Goal: Task Accomplishment & Management: Use online tool/utility

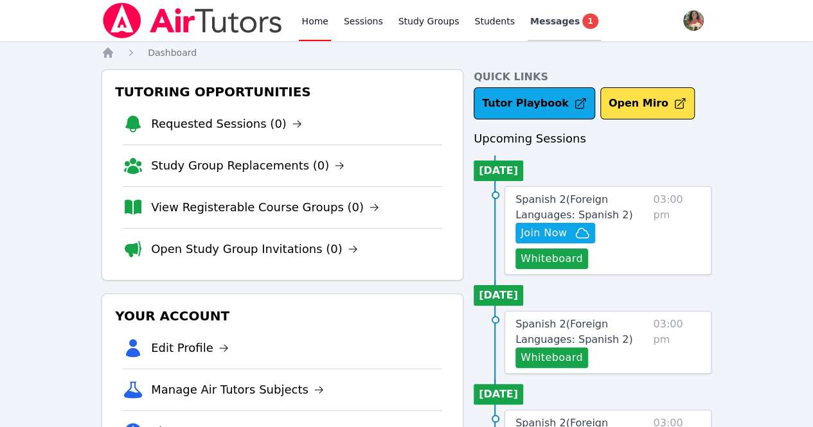
click at [407, 24] on span "Messages" at bounding box center [554, 21] width 49 height 13
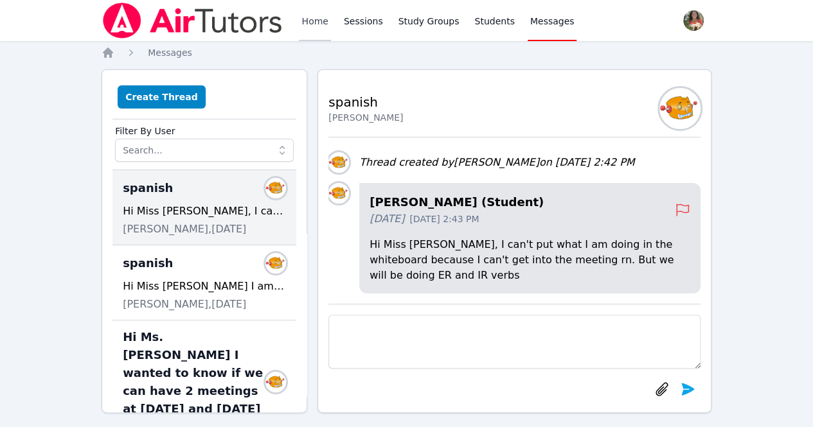
click at [315, 17] on link "Home" at bounding box center [314, 20] width 31 height 41
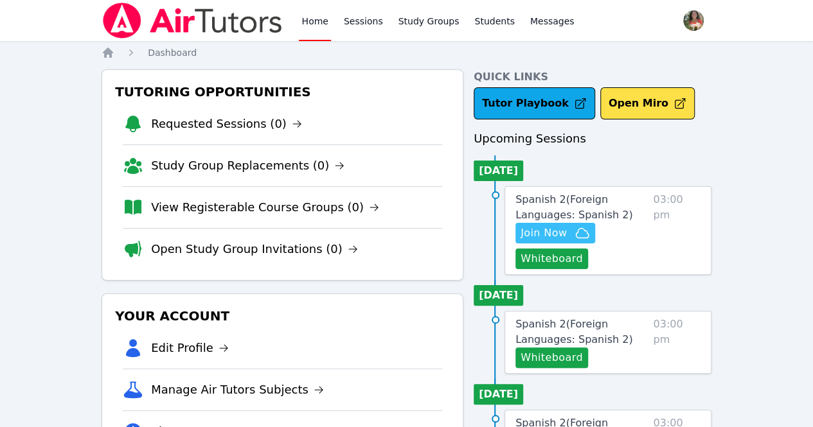
click at [407, 239] on span "Join Now" at bounding box center [544, 233] width 46 height 15
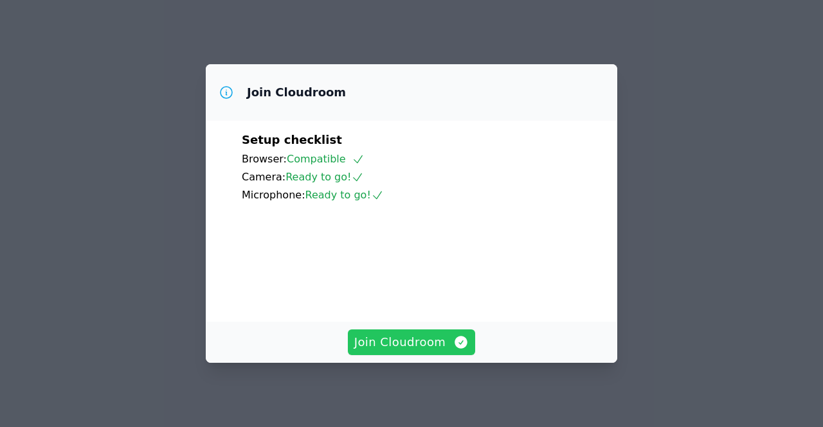
click at [449, 343] on span "Join Cloudroom" at bounding box center [411, 343] width 115 height 18
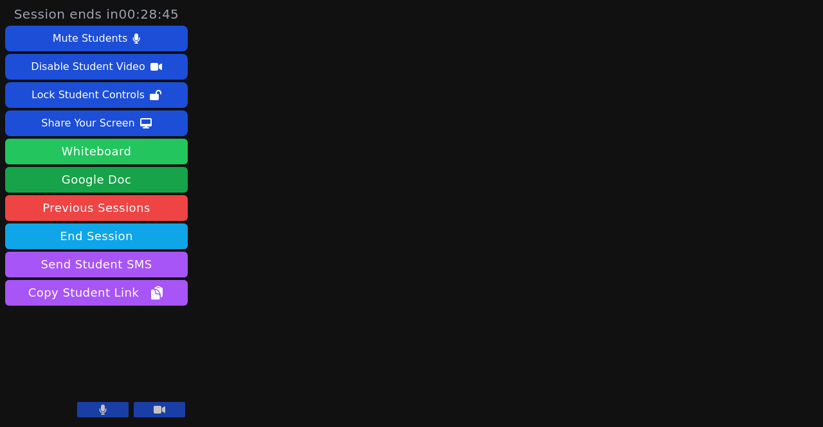
click at [125, 161] on button "Whiteboard" at bounding box center [96, 152] width 183 height 26
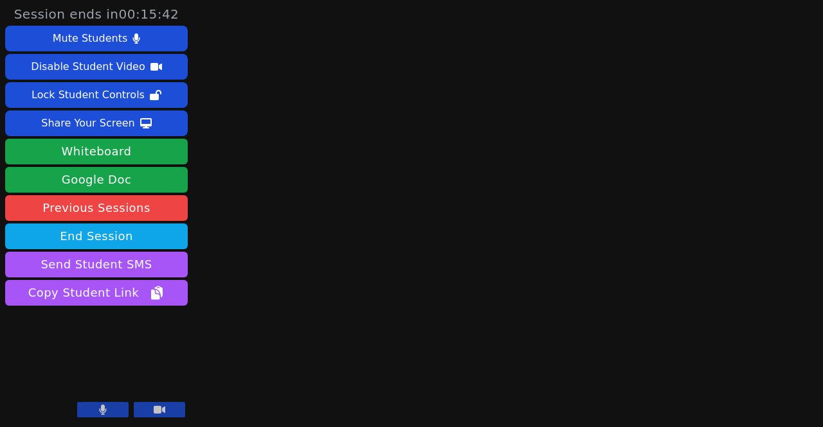
click at [109, 405] on button at bounding box center [102, 409] width 51 height 15
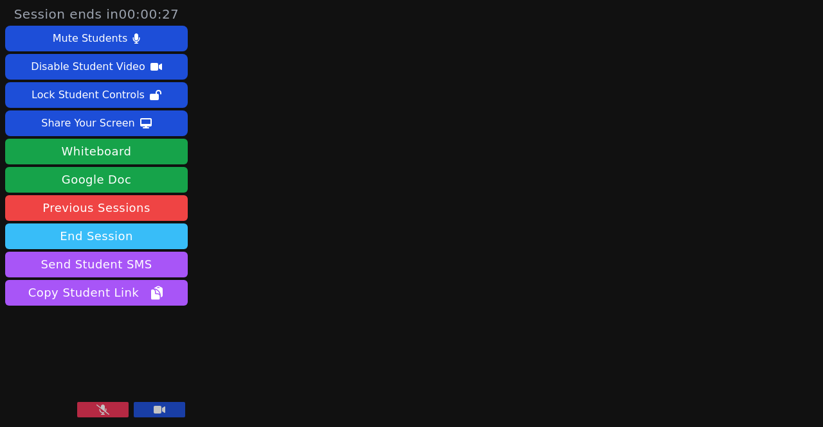
click at [127, 226] on button "End Session" at bounding box center [96, 237] width 183 height 26
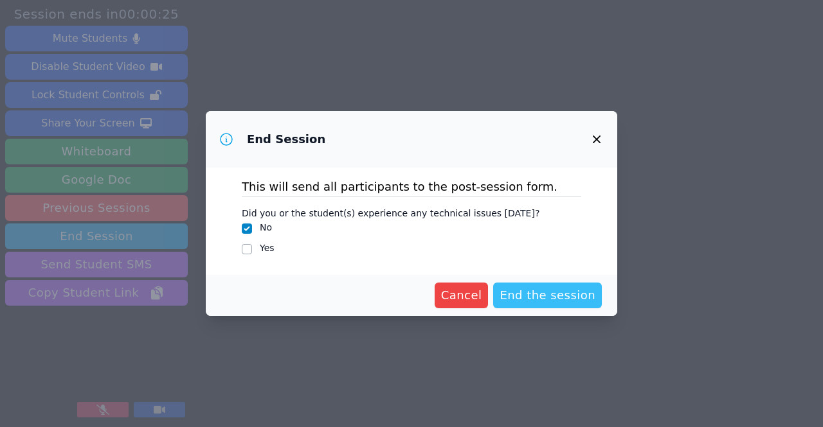
click at [545, 295] on span "End the session" at bounding box center [547, 296] width 96 height 18
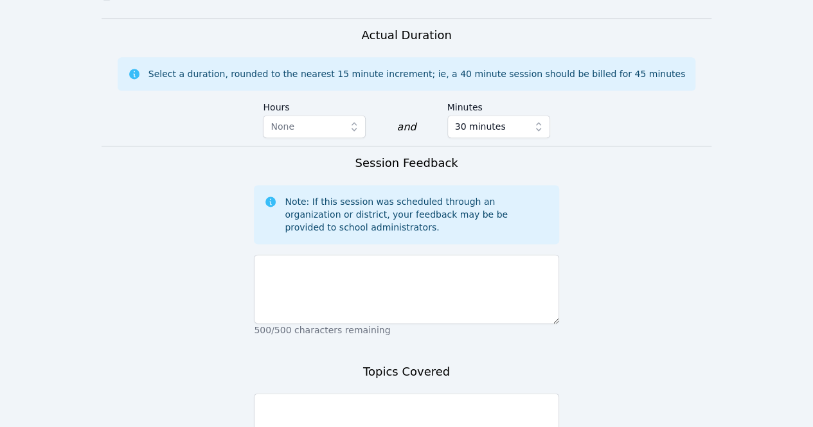
scroll to position [854, 0]
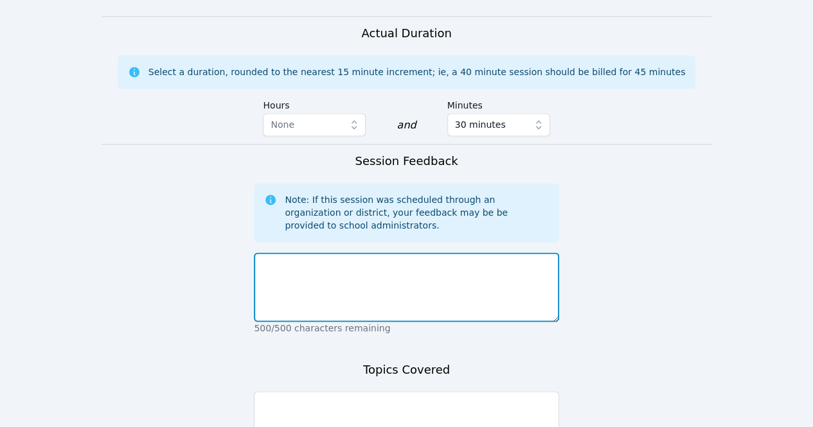
click at [456, 253] on textarea at bounding box center [406, 287] width 305 height 69
type textarea "Student was absent today."
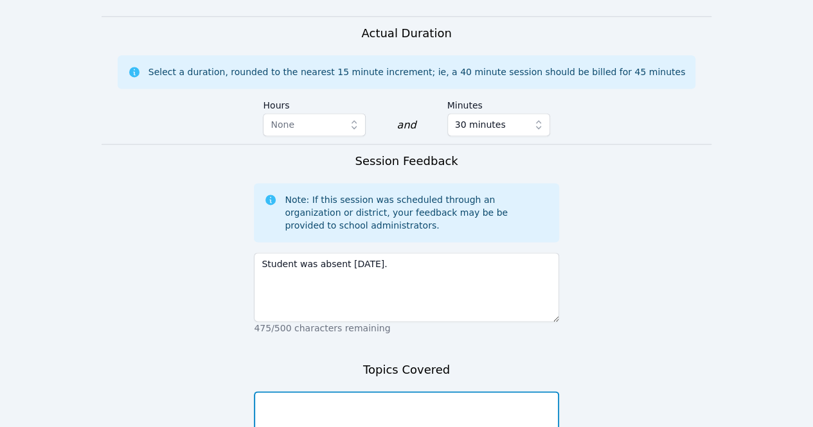
click at [413, 391] on textarea at bounding box center [406, 425] width 305 height 69
type textarea "Student was absent today."
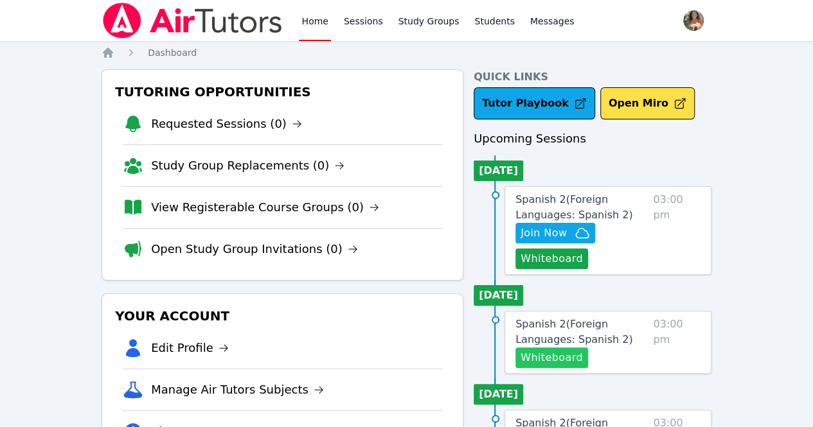
click at [580, 360] on button "Whiteboard" at bounding box center [551, 358] width 73 height 21
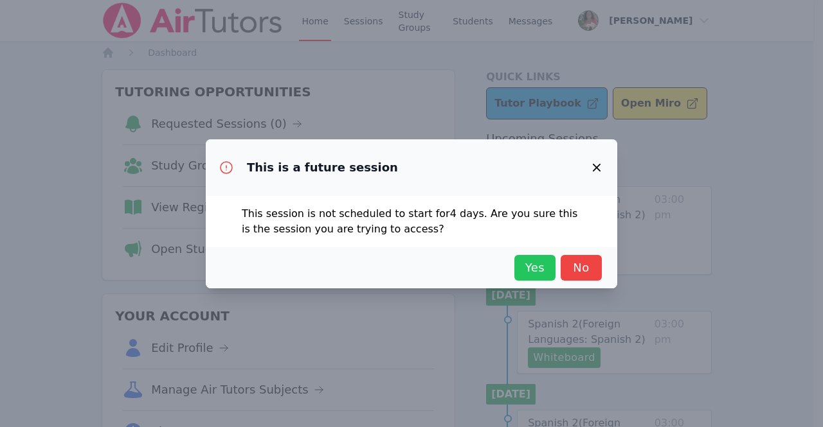
click at [524, 261] on span "Yes" at bounding box center [535, 268] width 28 height 18
